Goal: Communication & Community: Answer question/provide support

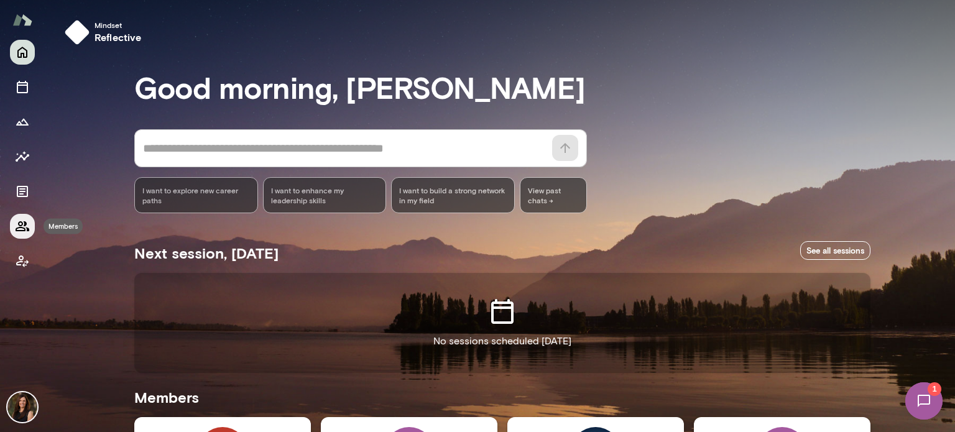
click at [26, 222] on icon "Members" at bounding box center [22, 226] width 15 height 15
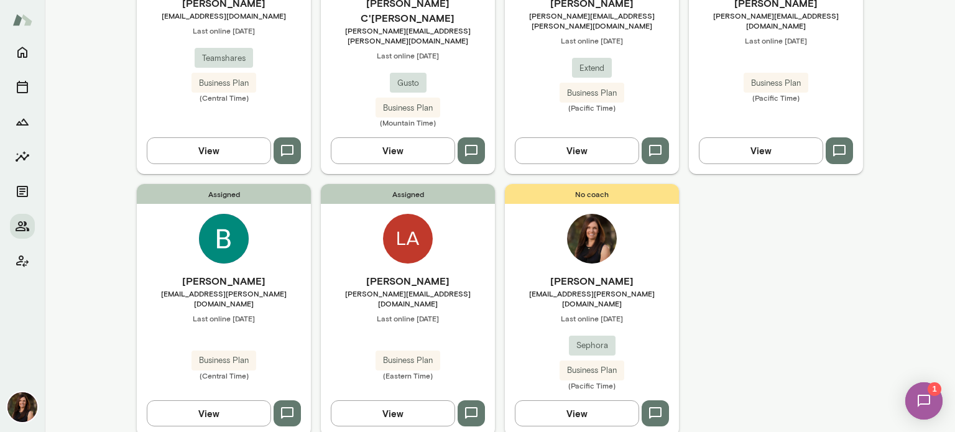
scroll to position [236, 0]
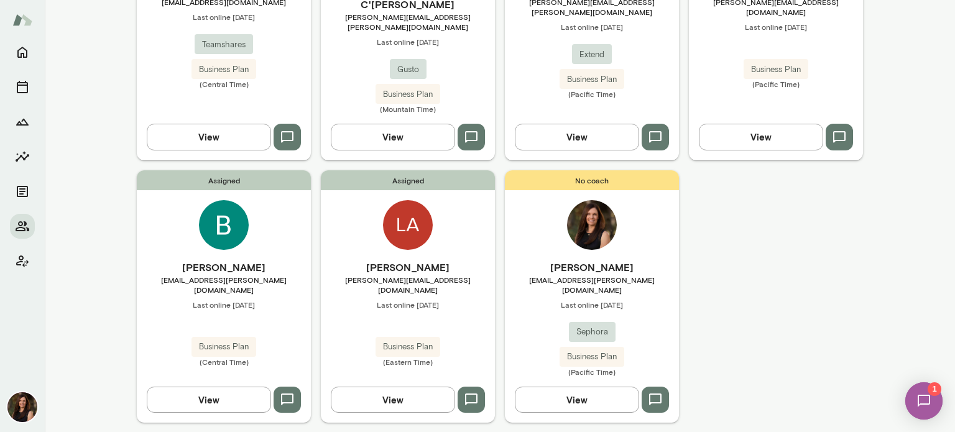
click at [399, 387] on button "View" at bounding box center [393, 400] width 124 height 26
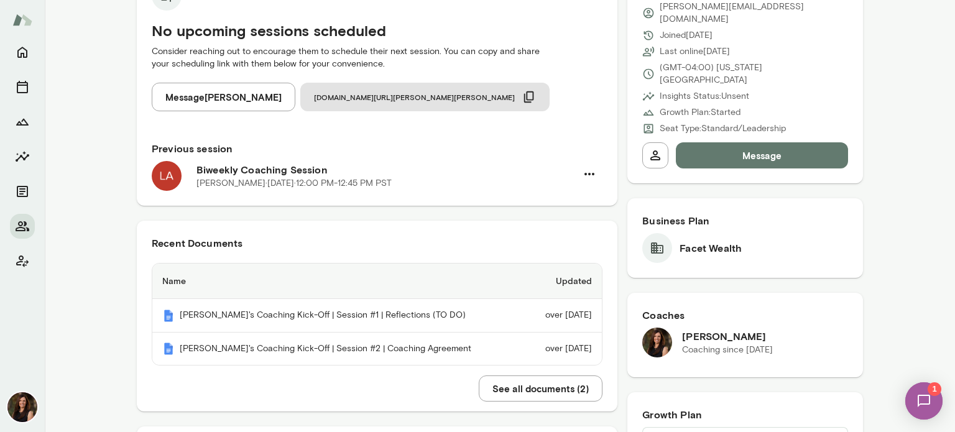
scroll to position [187, 0]
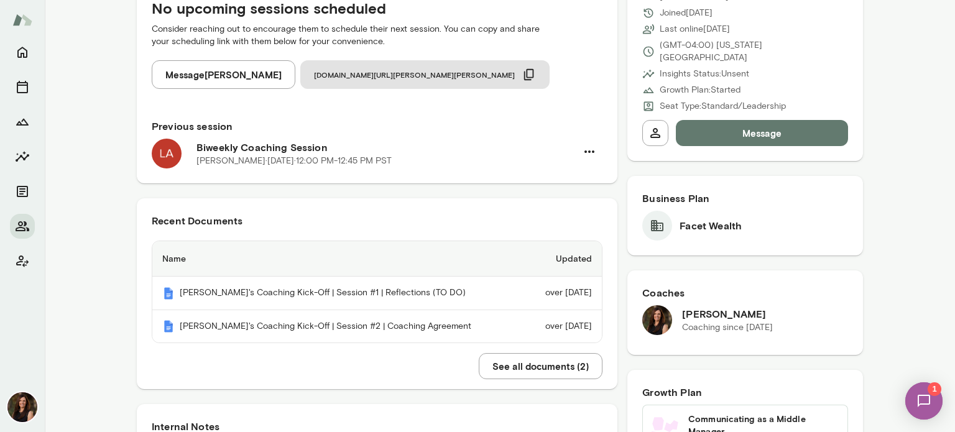
click at [923, 397] on img at bounding box center [924, 401] width 51 height 51
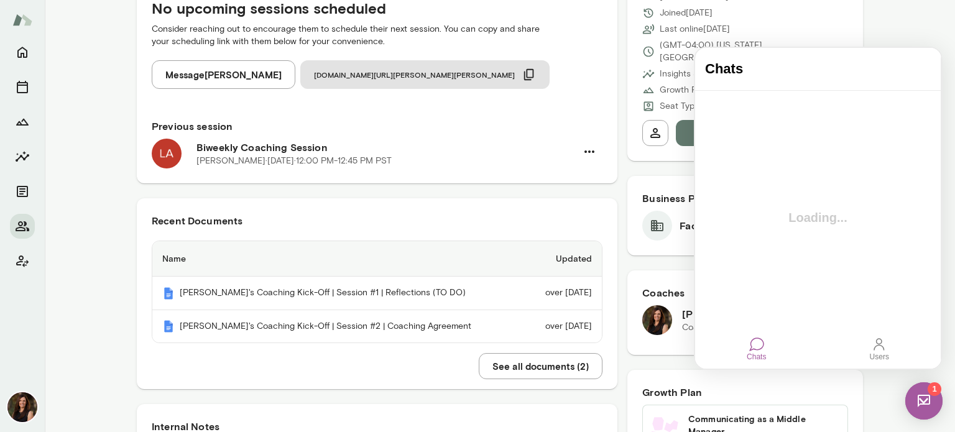
scroll to position [0, 0]
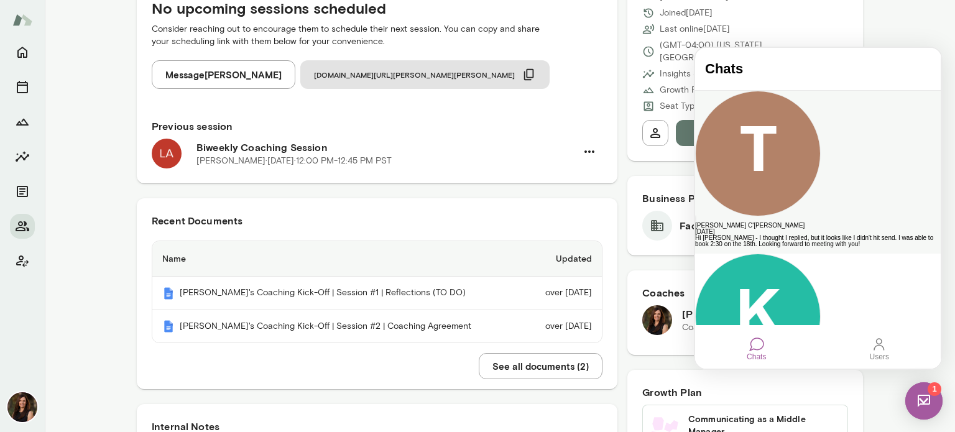
click at [749, 235] on div "Hi [PERSON_NAME] - I thought I replied, but it looks like I didn't hit send. I …" at bounding box center [818, 241] width 246 height 12
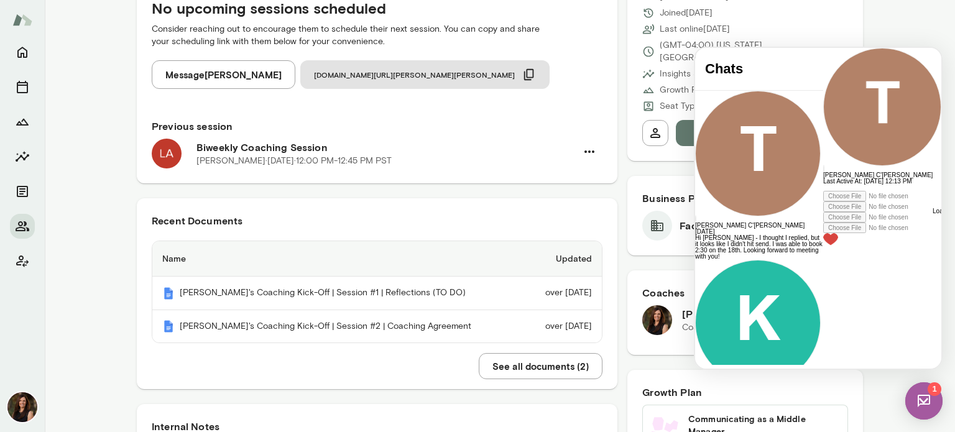
scroll to position [256, 0]
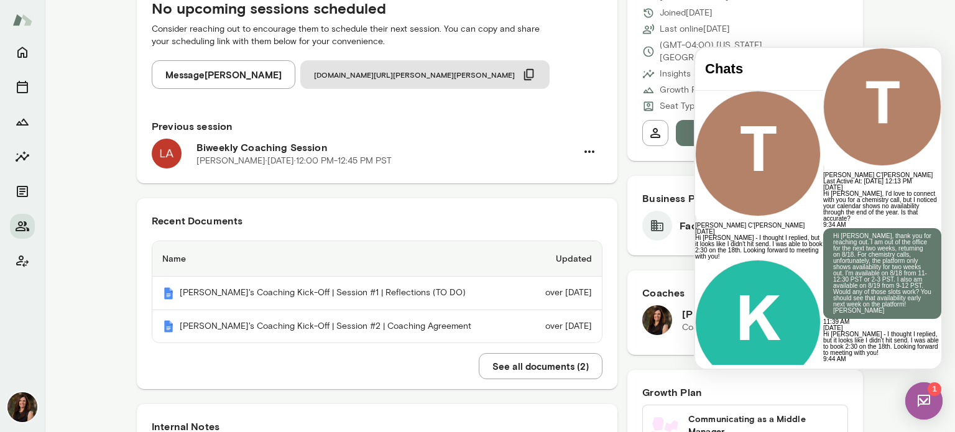
click at [823, 363] on div at bounding box center [882, 366] width 118 height 6
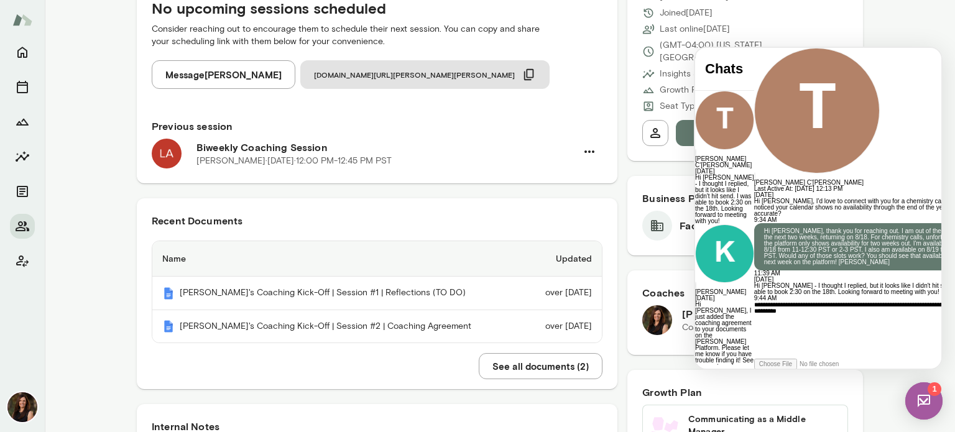
scroll to position [352, 0]
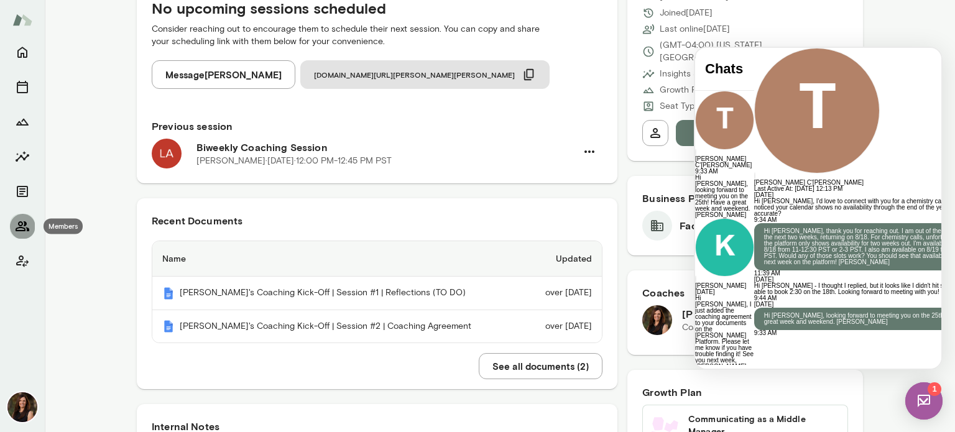
click at [20, 225] on icon "Members" at bounding box center [23, 226] width 14 height 10
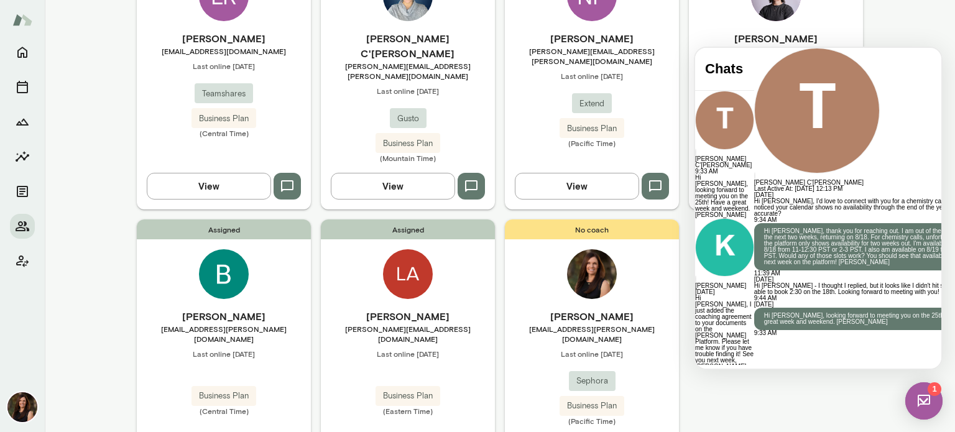
click at [927, 404] on img at bounding box center [924, 400] width 37 height 37
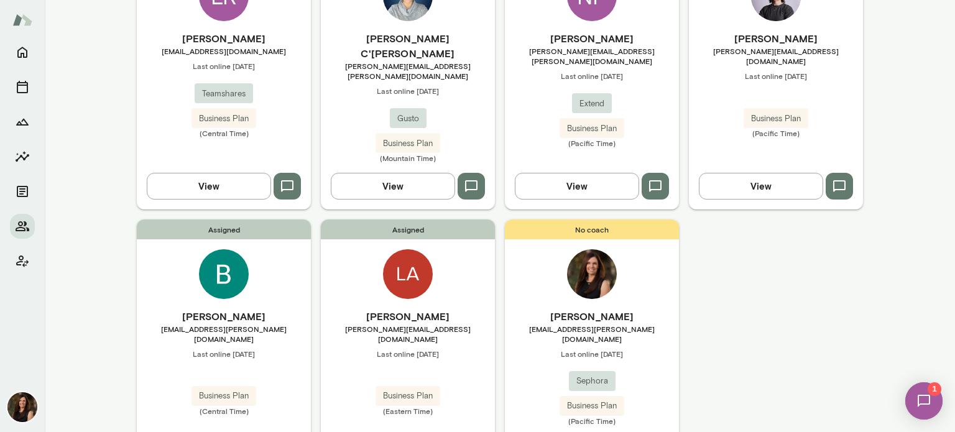
click at [927, 404] on img at bounding box center [924, 401] width 51 height 51
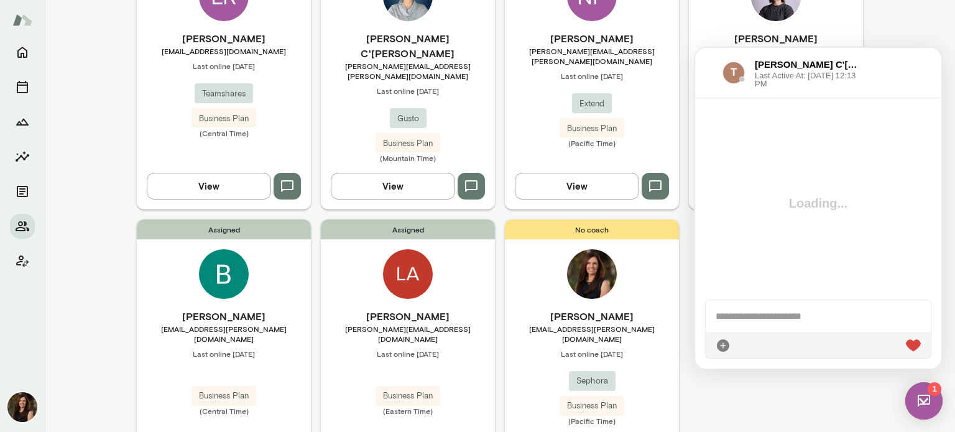
scroll to position [352, 0]
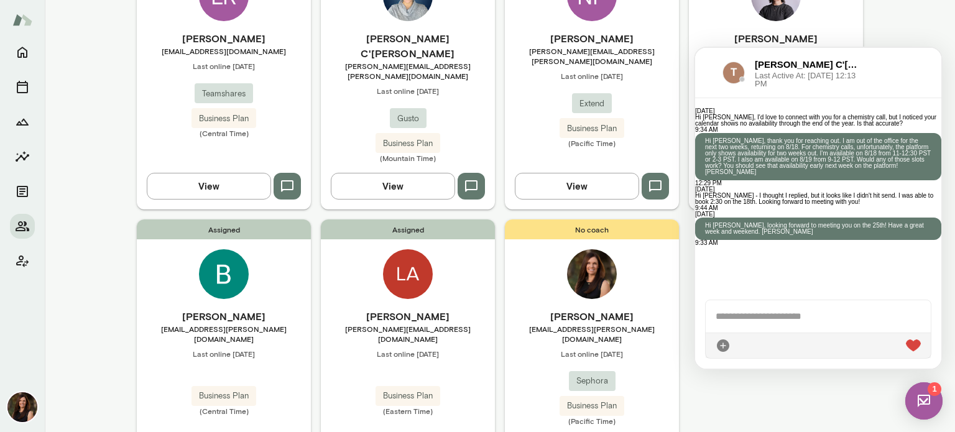
click at [719, 62] on div "[PERSON_NAME] C'[PERSON_NAME] Last Active At: [DATE] 12:13 PM" at bounding box center [782, 73] width 154 height 30
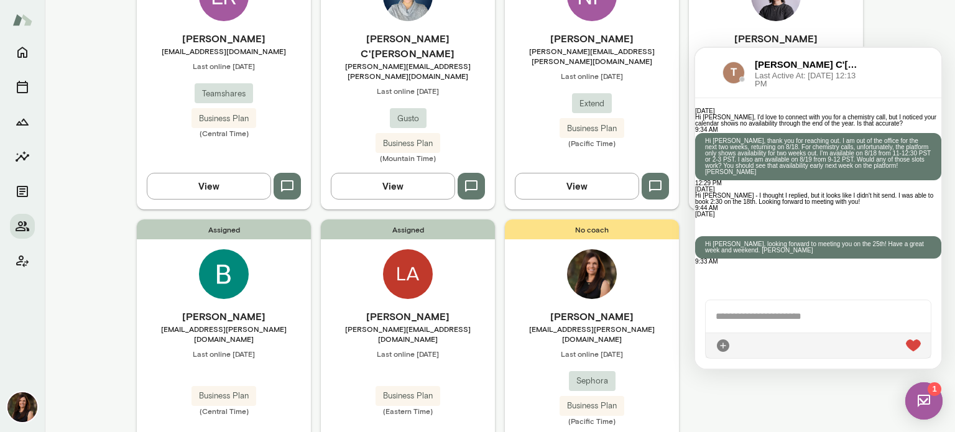
scroll to position [236, 0]
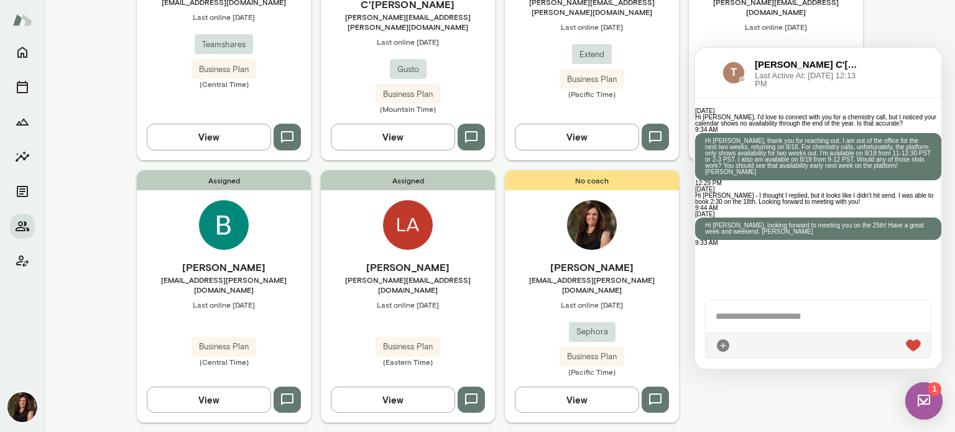
click at [925, 399] on img at bounding box center [924, 400] width 37 height 37
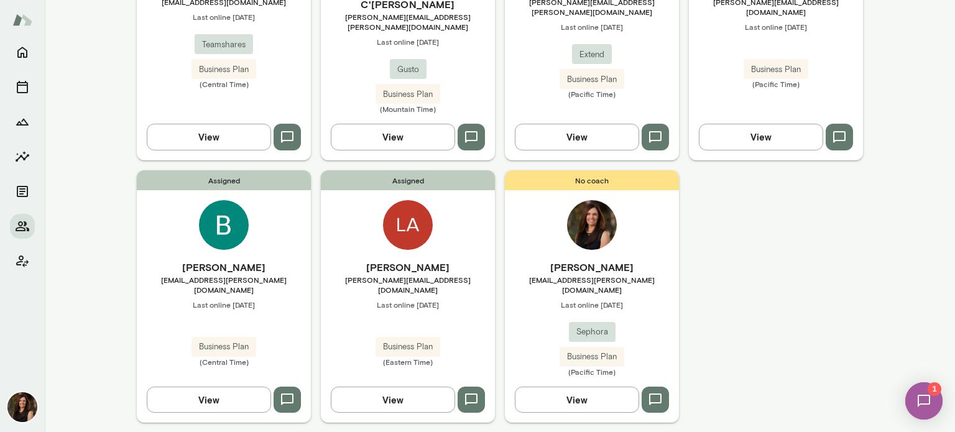
click at [925, 399] on img at bounding box center [924, 401] width 51 height 51
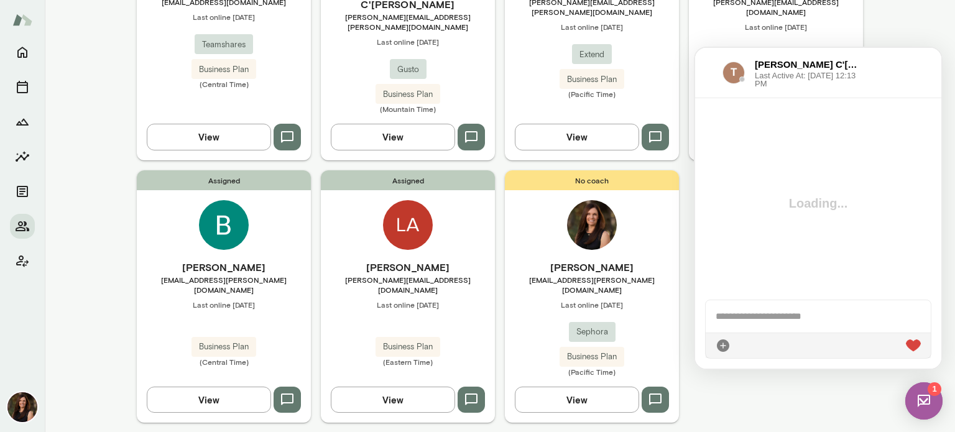
scroll to position [0, 0]
click at [925, 399] on img at bounding box center [924, 400] width 37 height 37
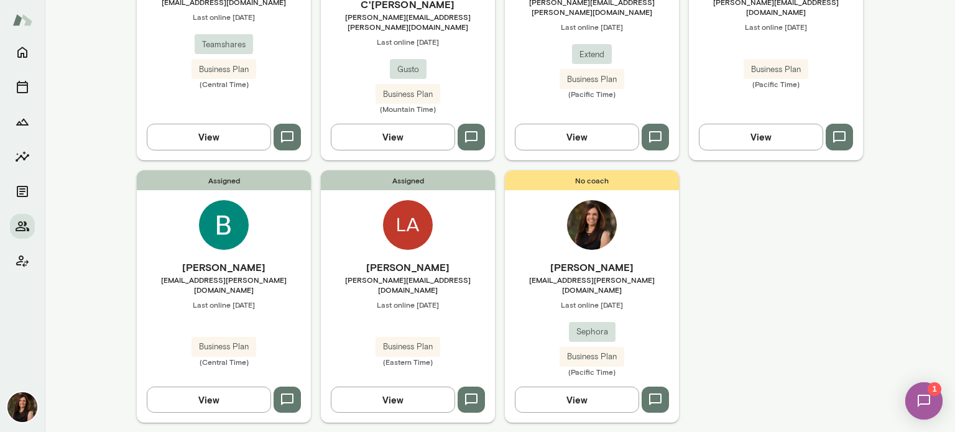
click at [925, 399] on img at bounding box center [924, 401] width 51 height 51
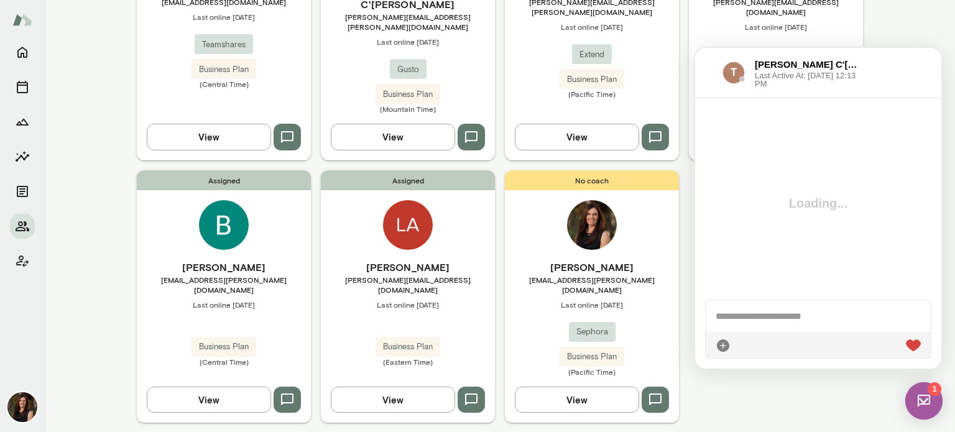
click at [925, 399] on img at bounding box center [924, 400] width 37 height 37
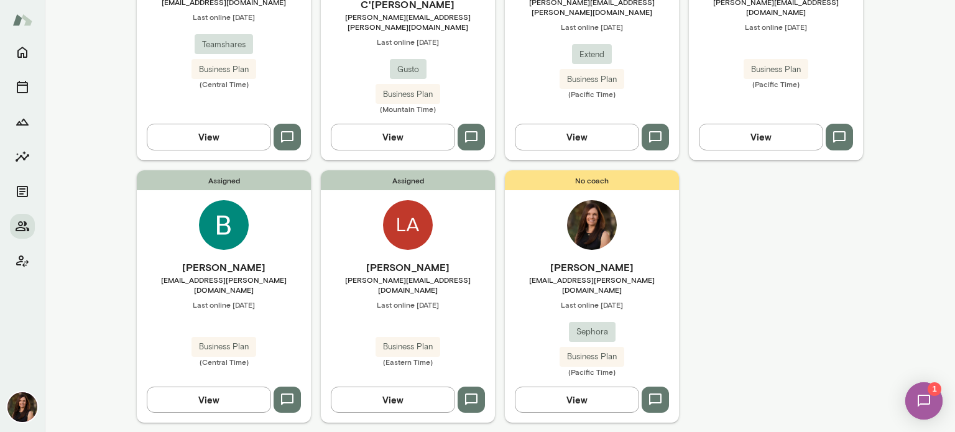
click at [925, 399] on img at bounding box center [924, 401] width 51 height 51
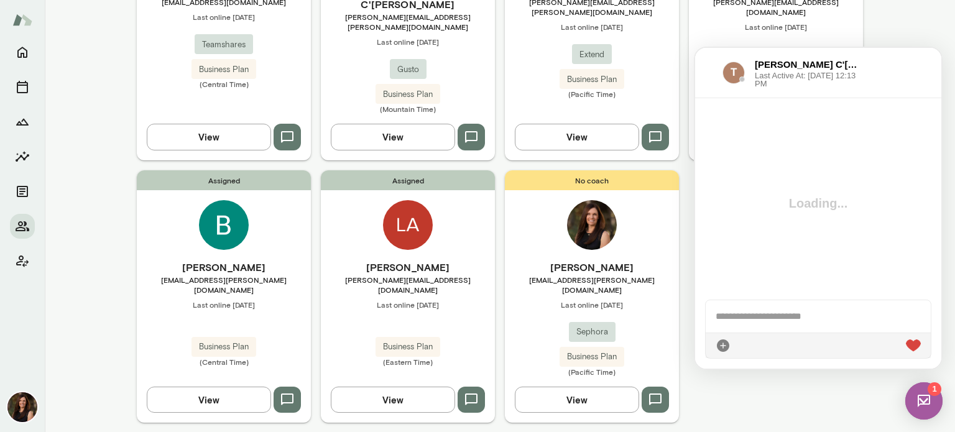
scroll to position [352, 0]
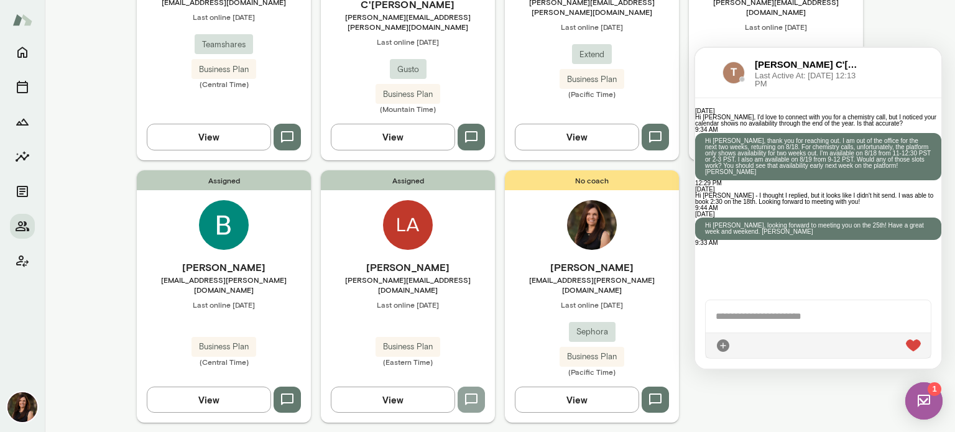
click at [475, 387] on button "button" at bounding box center [471, 400] width 27 height 26
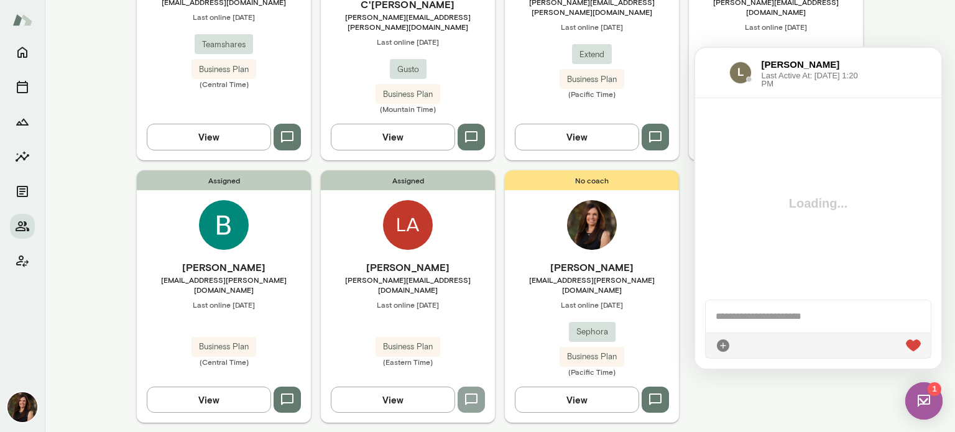
scroll to position [133, 0]
click at [471, 394] on icon "button" at bounding box center [471, 400] width 12 height 12
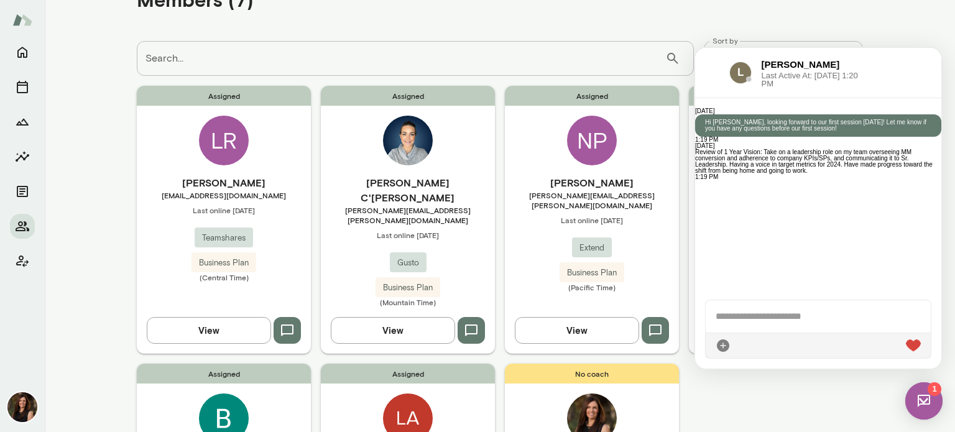
scroll to position [0, 0]
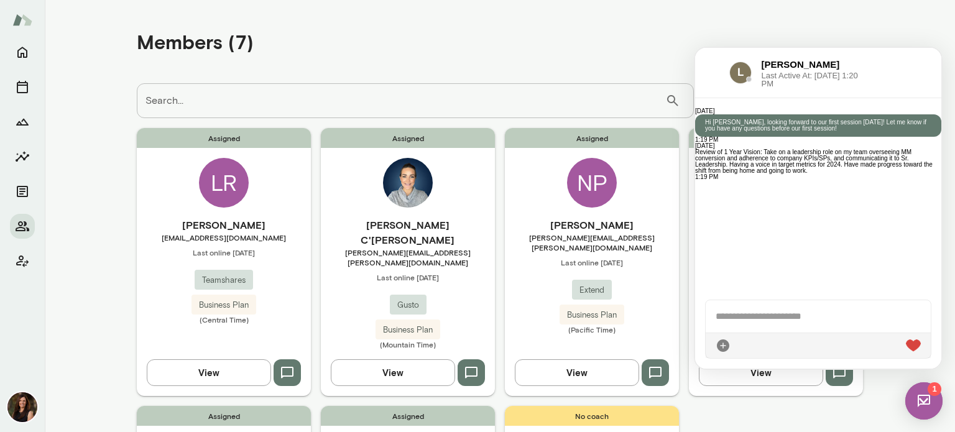
click at [814, 60] on h6 "[PERSON_NAME]" at bounding box center [811, 65] width 98 height 14
click at [712, 71] on div at bounding box center [712, 72] width 14 height 15
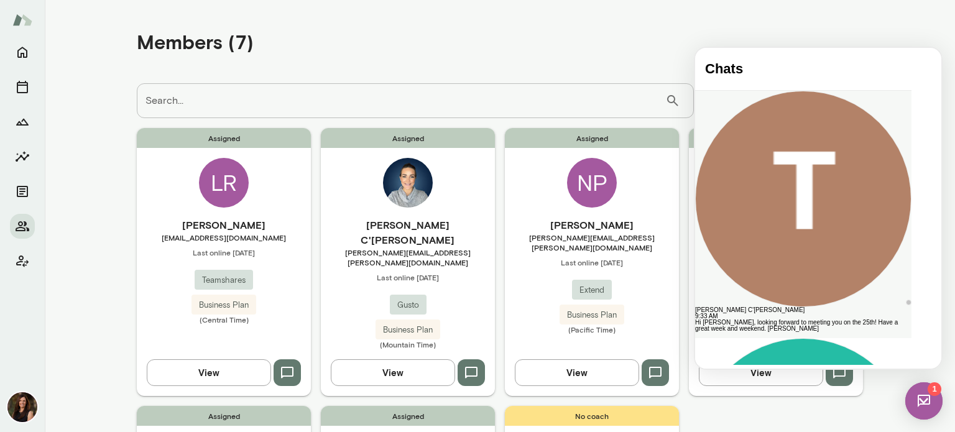
click at [829, 320] on div "Hi [PERSON_NAME], looking forward to meeting you on the 25th! Have a great week…" at bounding box center [803, 326] width 216 height 12
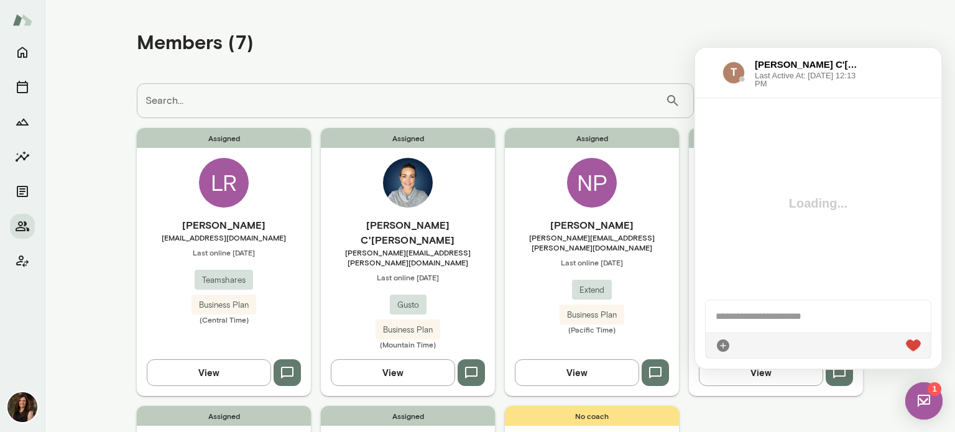
scroll to position [352, 0]
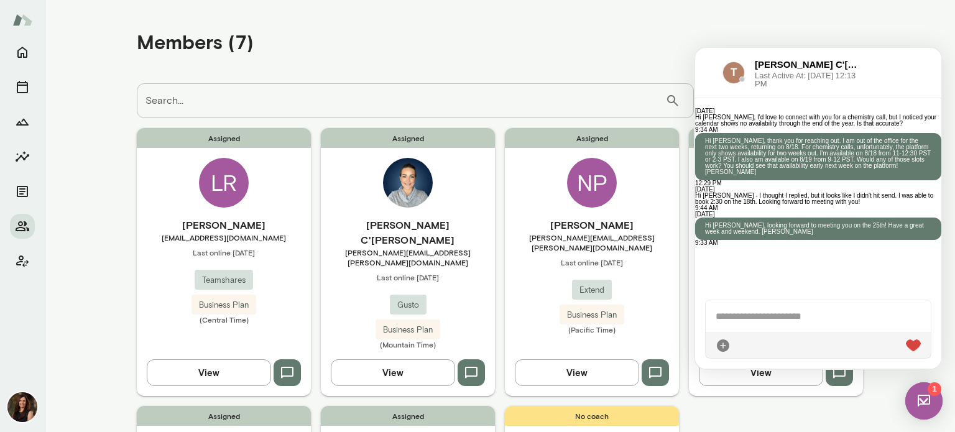
click at [705, 69] on div at bounding box center [708, 72] width 7 height 15
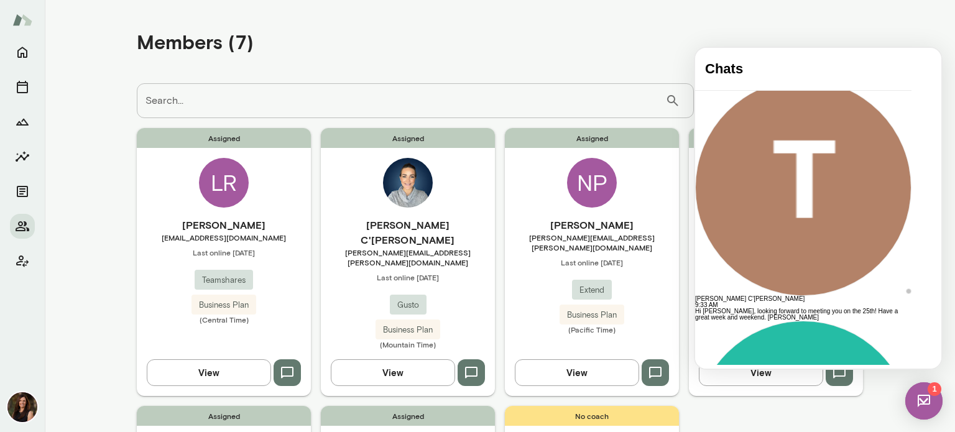
scroll to position [0, 0]
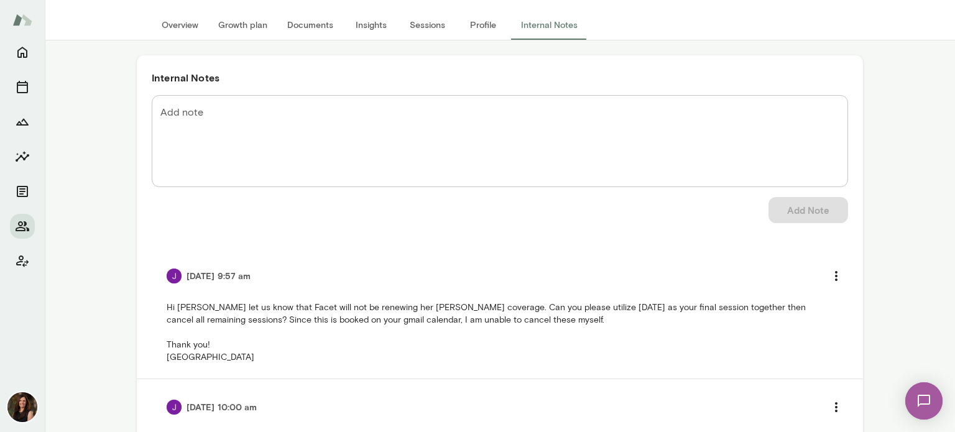
scroll to position [12, 0]
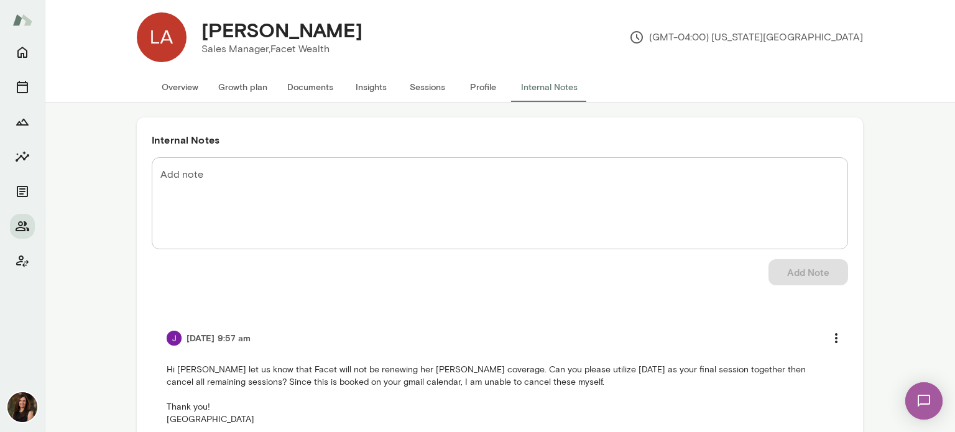
click at [323, 181] on textarea "Add note" at bounding box center [499, 204] width 679 height 72
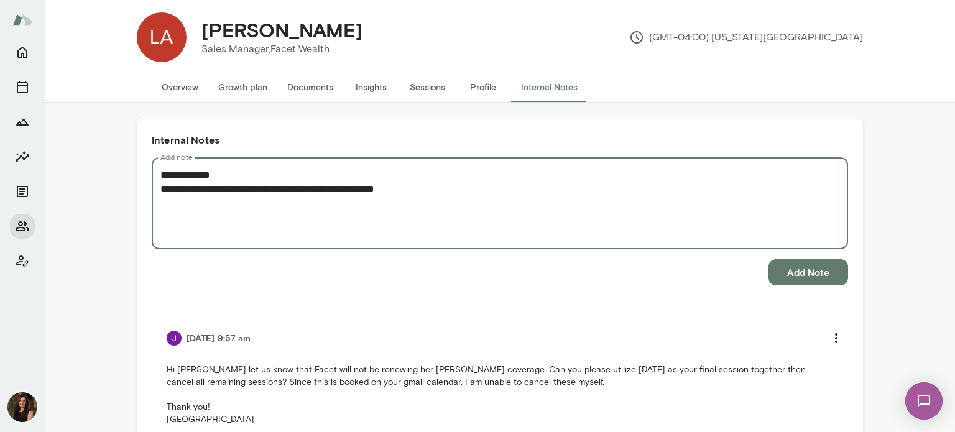
click at [212, 177] on textarea "**********" at bounding box center [499, 204] width 679 height 72
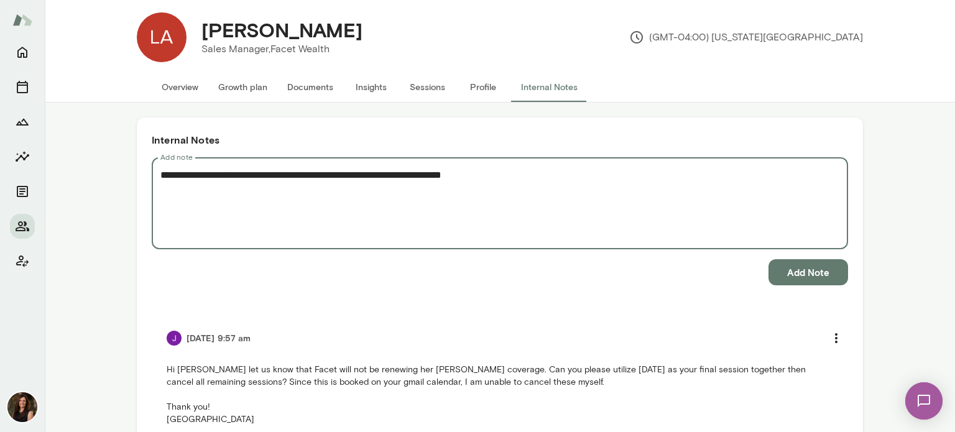
click at [500, 179] on textarea "**********" at bounding box center [499, 204] width 679 height 72
type textarea "**********"
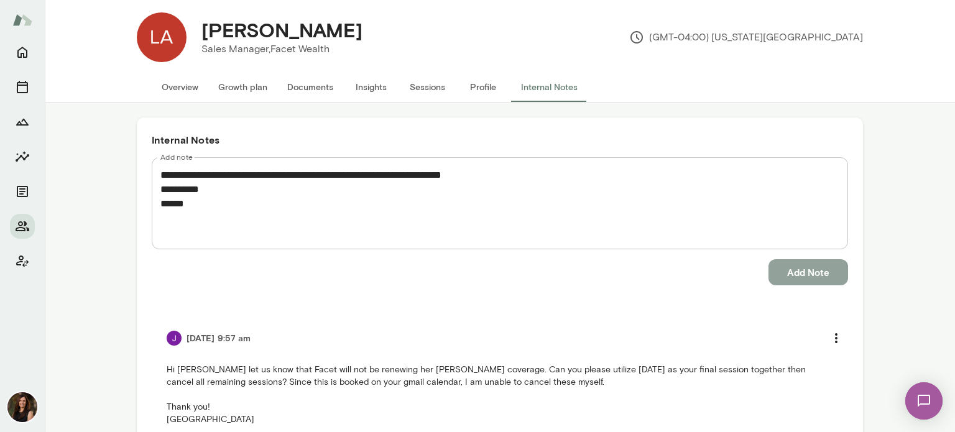
click at [827, 278] on button "Add Note" at bounding box center [809, 272] width 80 height 26
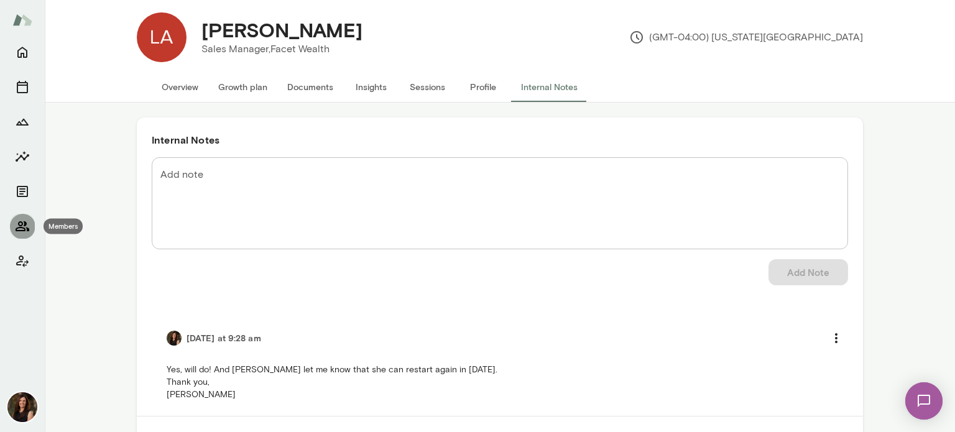
click at [22, 223] on icon "Members" at bounding box center [23, 226] width 14 height 10
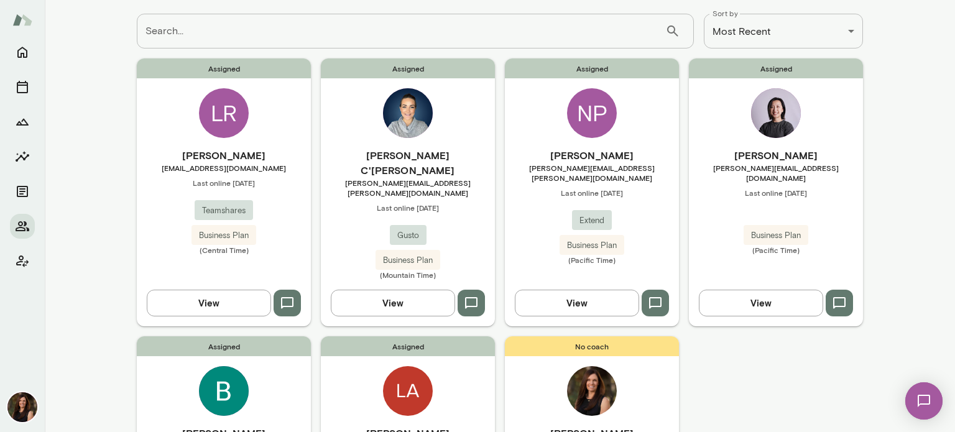
scroll to position [49, 0]
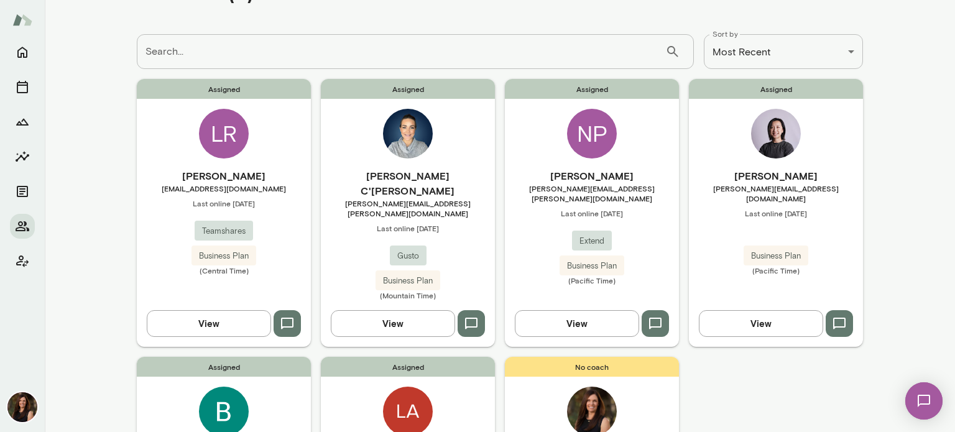
click at [433, 310] on button "View" at bounding box center [393, 323] width 124 height 26
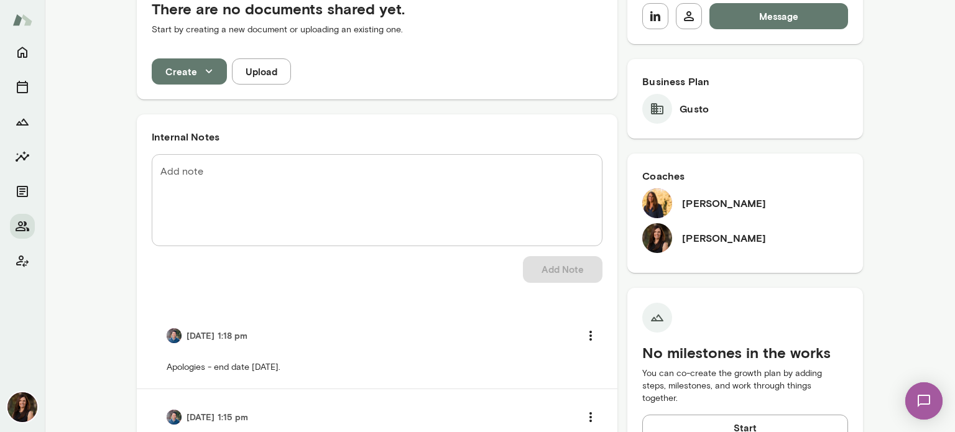
scroll to position [311, 0]
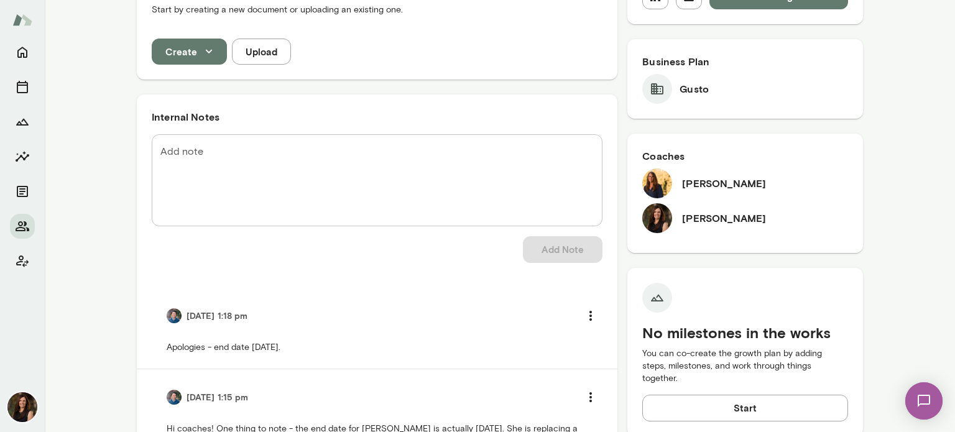
click at [915, 395] on img at bounding box center [924, 401] width 51 height 51
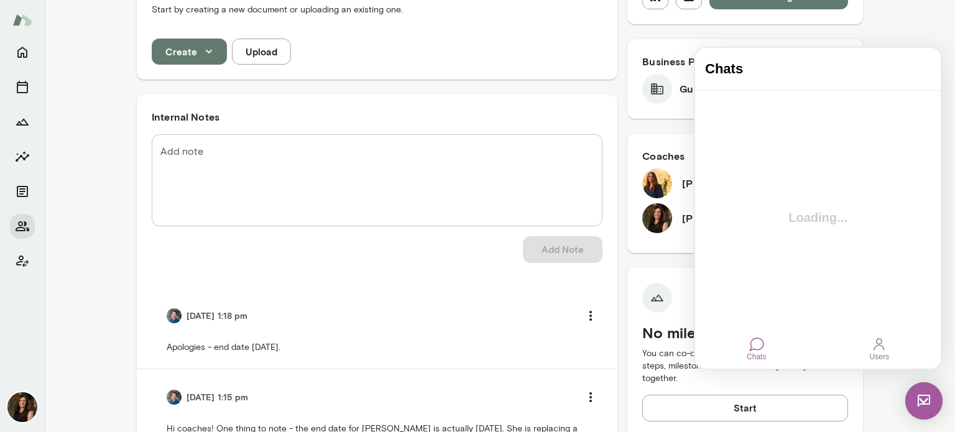
scroll to position [0, 0]
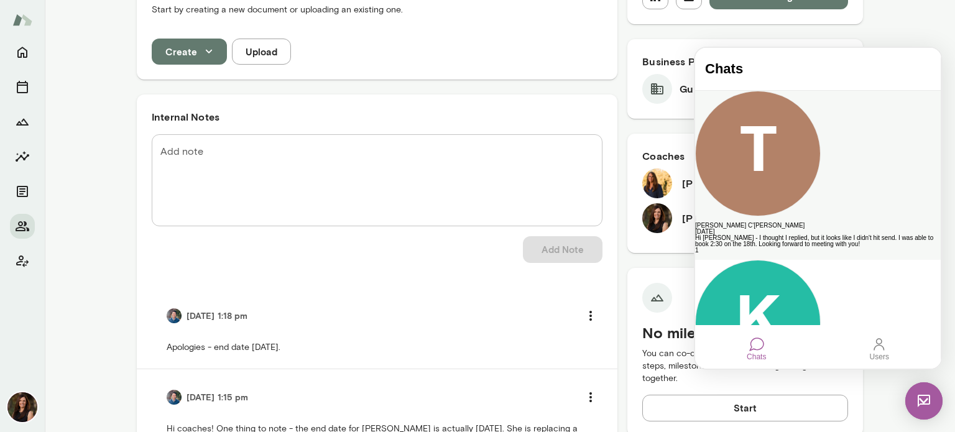
click at [829, 235] on div "Hi [PERSON_NAME] - I thought I replied, but it looks like I didn't hit send. I …" at bounding box center [818, 241] width 246 height 12
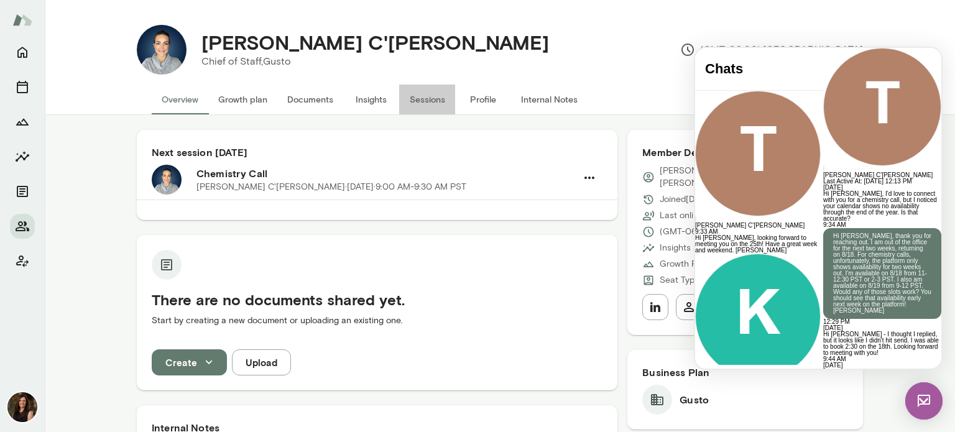
click at [421, 101] on button "Sessions" at bounding box center [427, 100] width 56 height 30
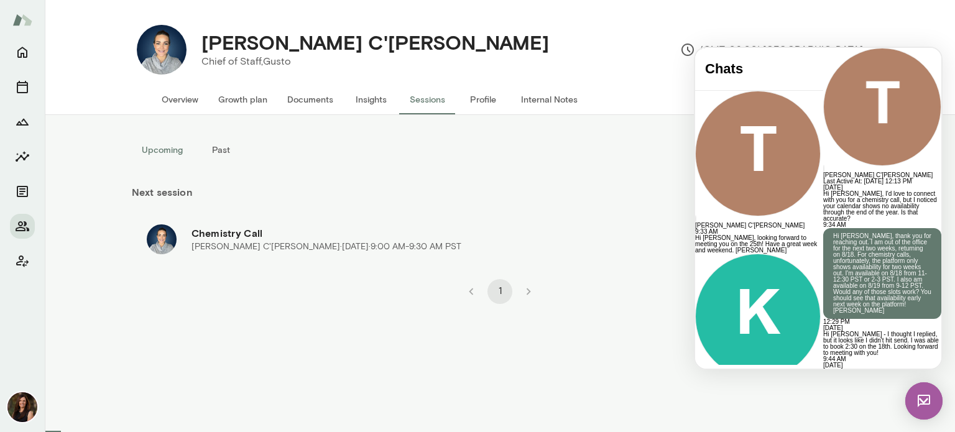
click at [925, 402] on img at bounding box center [924, 400] width 37 height 37
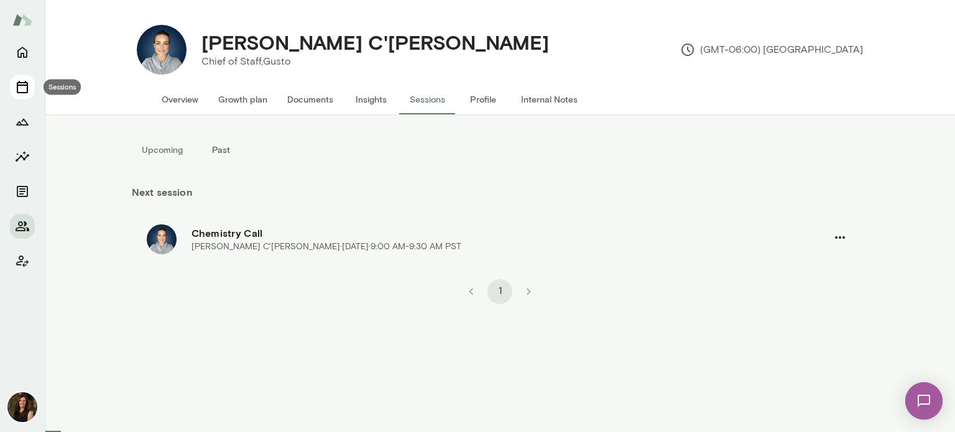
click at [25, 86] on icon "Sessions" at bounding box center [22, 87] width 15 height 15
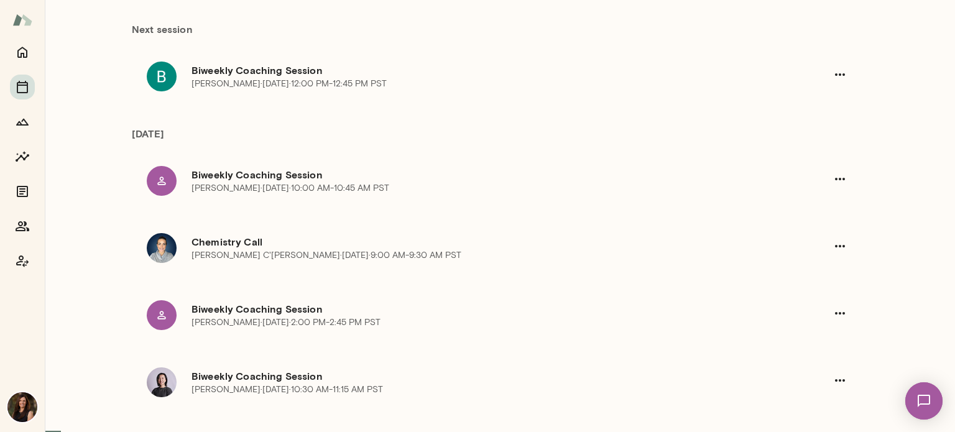
scroll to position [124, 0]
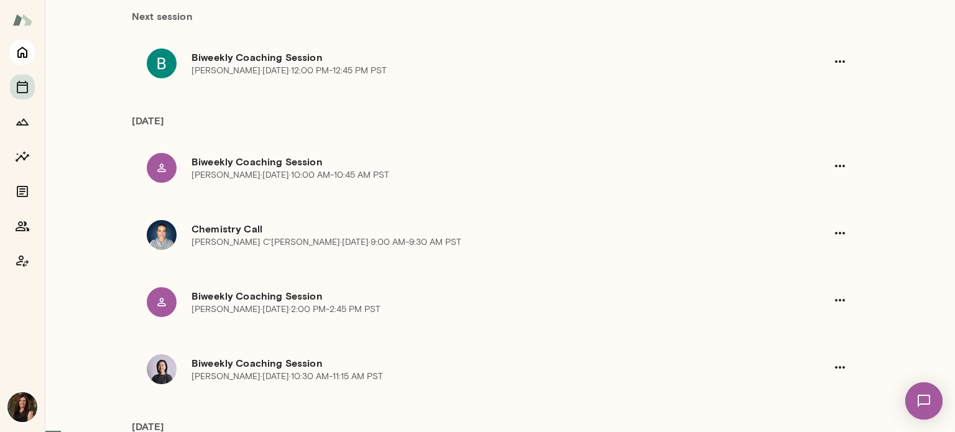
click at [22, 55] on icon "Home" at bounding box center [22, 52] width 15 height 15
